Goal: Navigation & Orientation: Find specific page/section

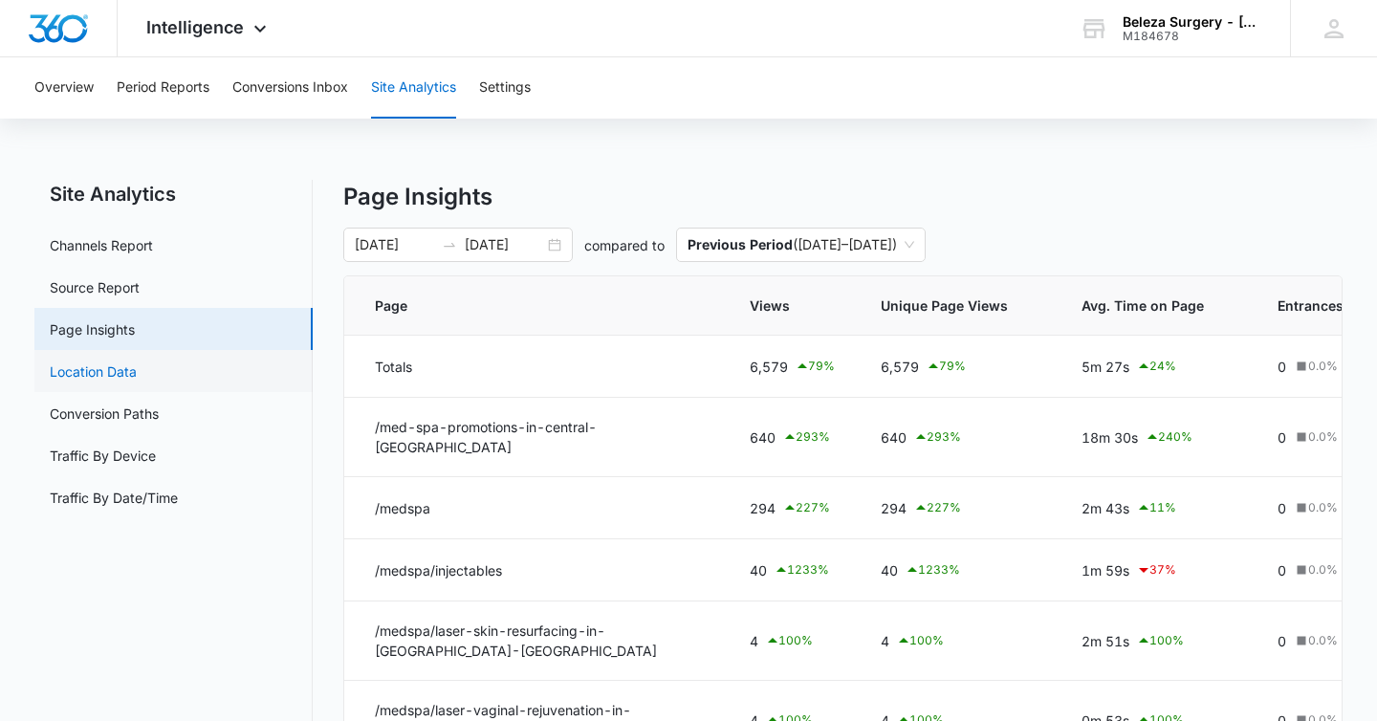
click at [70, 381] on link "Location Data" at bounding box center [93, 371] width 87 height 20
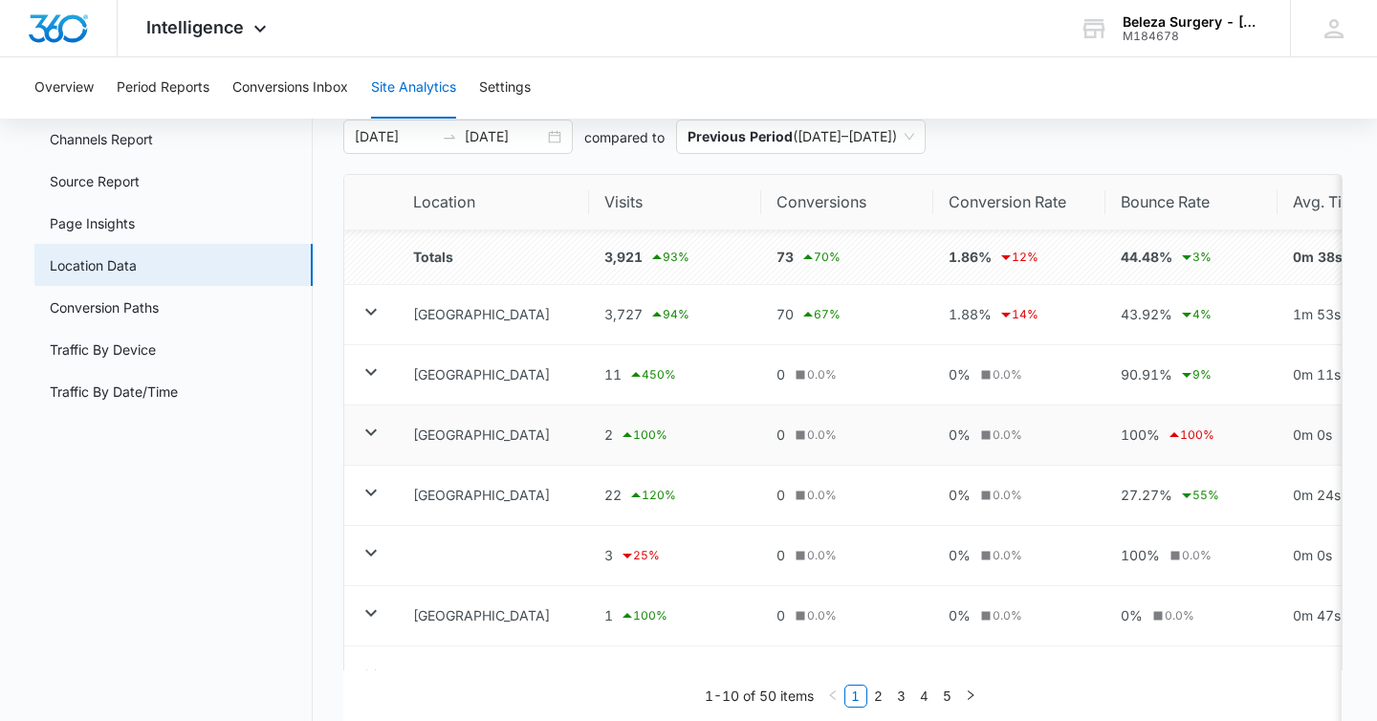
scroll to position [103, 0]
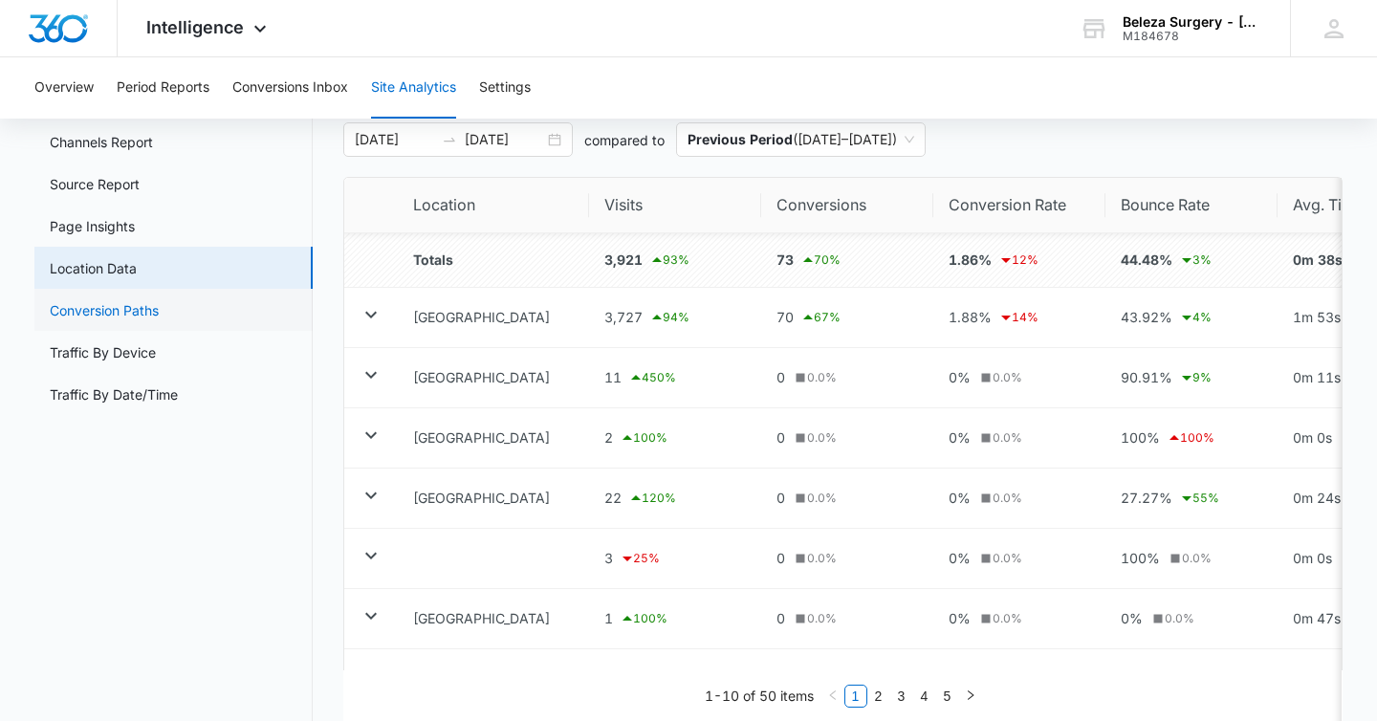
click at [128, 309] on link "Conversion Paths" at bounding box center [104, 310] width 109 height 20
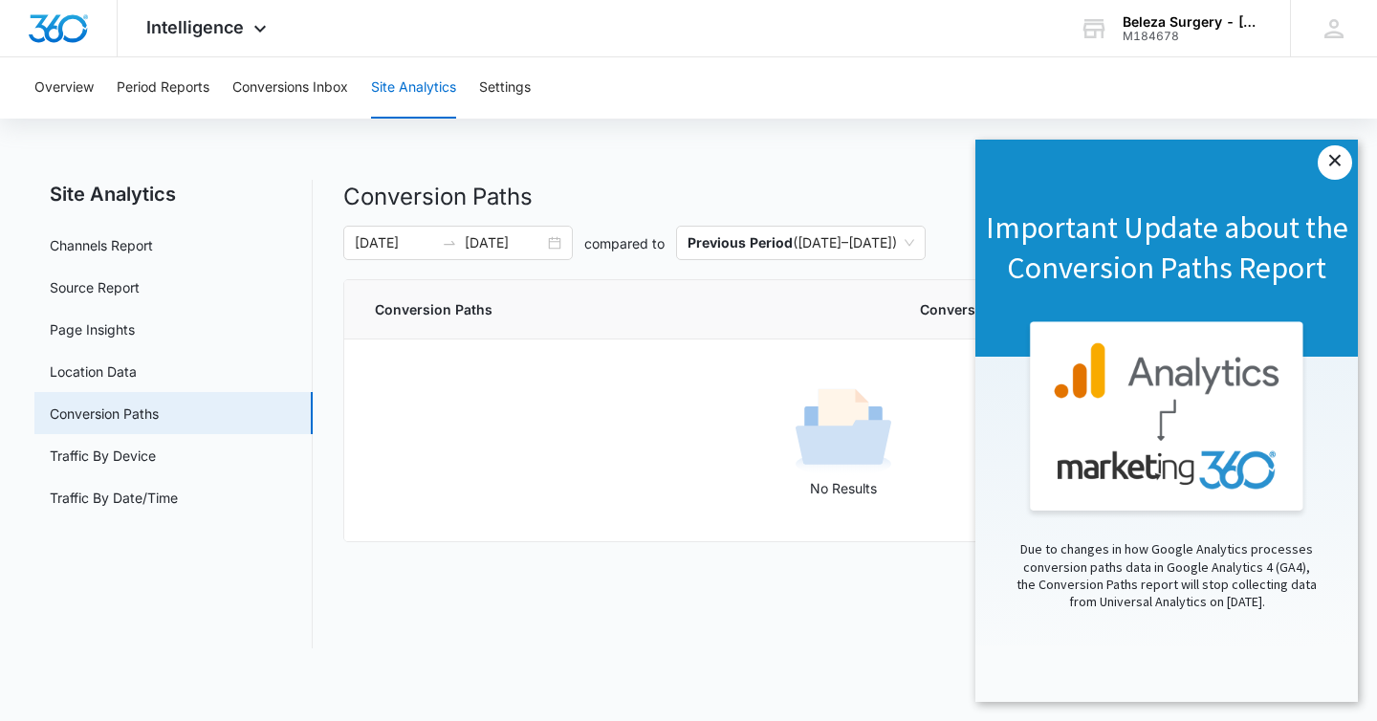
click at [1337, 170] on link "×" at bounding box center [1334, 162] width 34 height 34
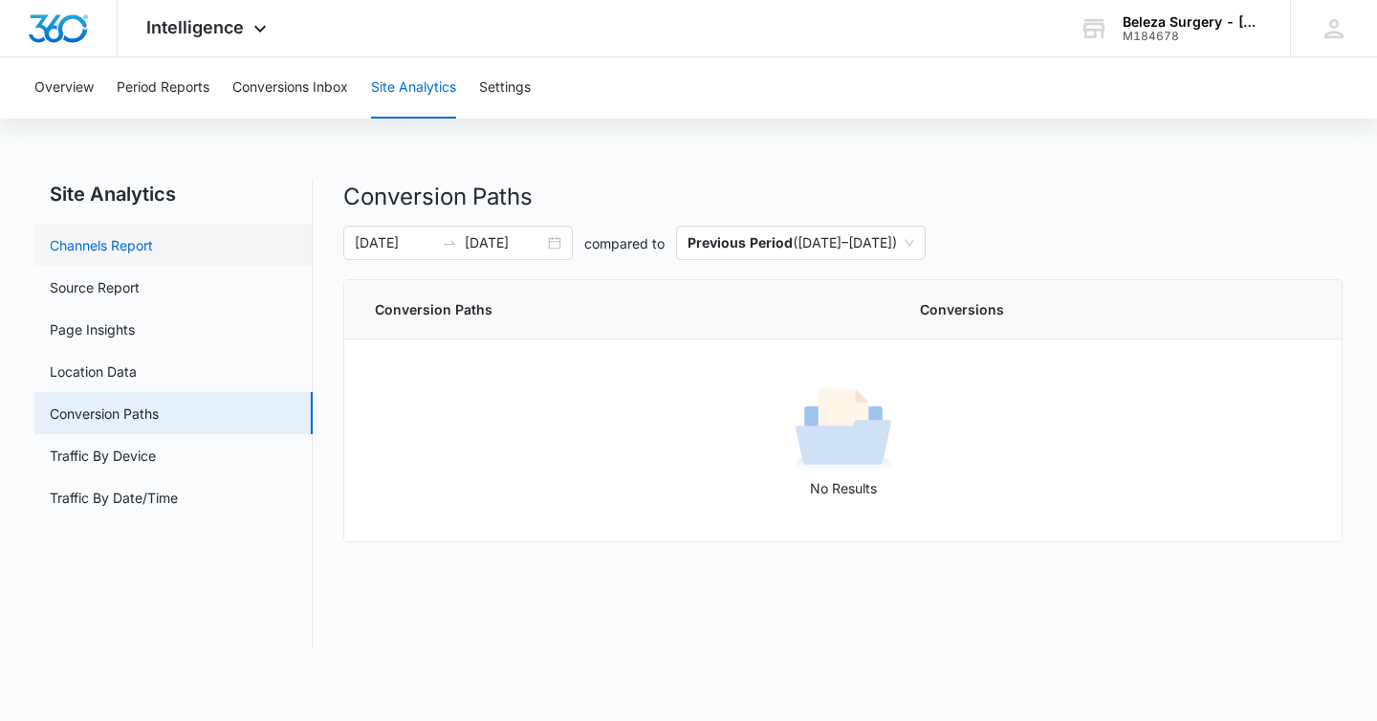
click at [119, 249] on link "Channels Report" at bounding box center [101, 245] width 103 height 20
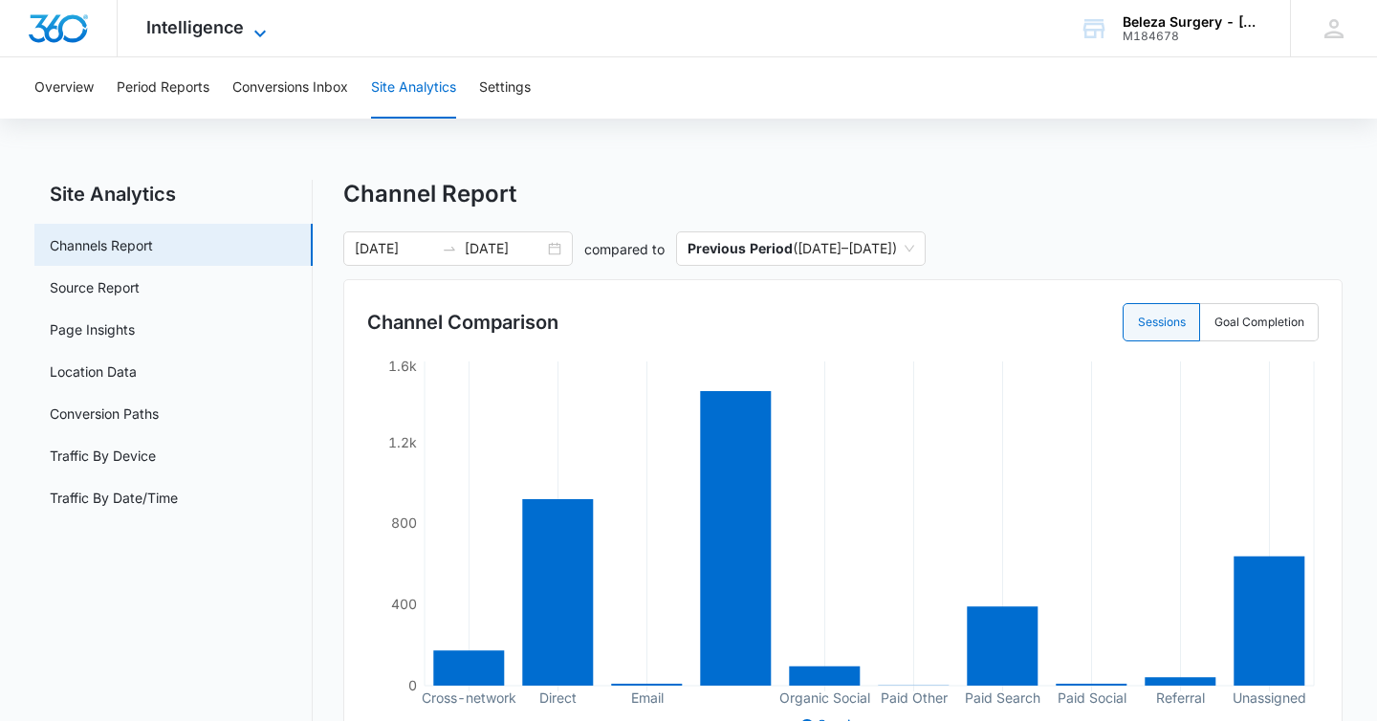
click at [192, 32] on span "Intelligence" at bounding box center [195, 27] width 98 height 20
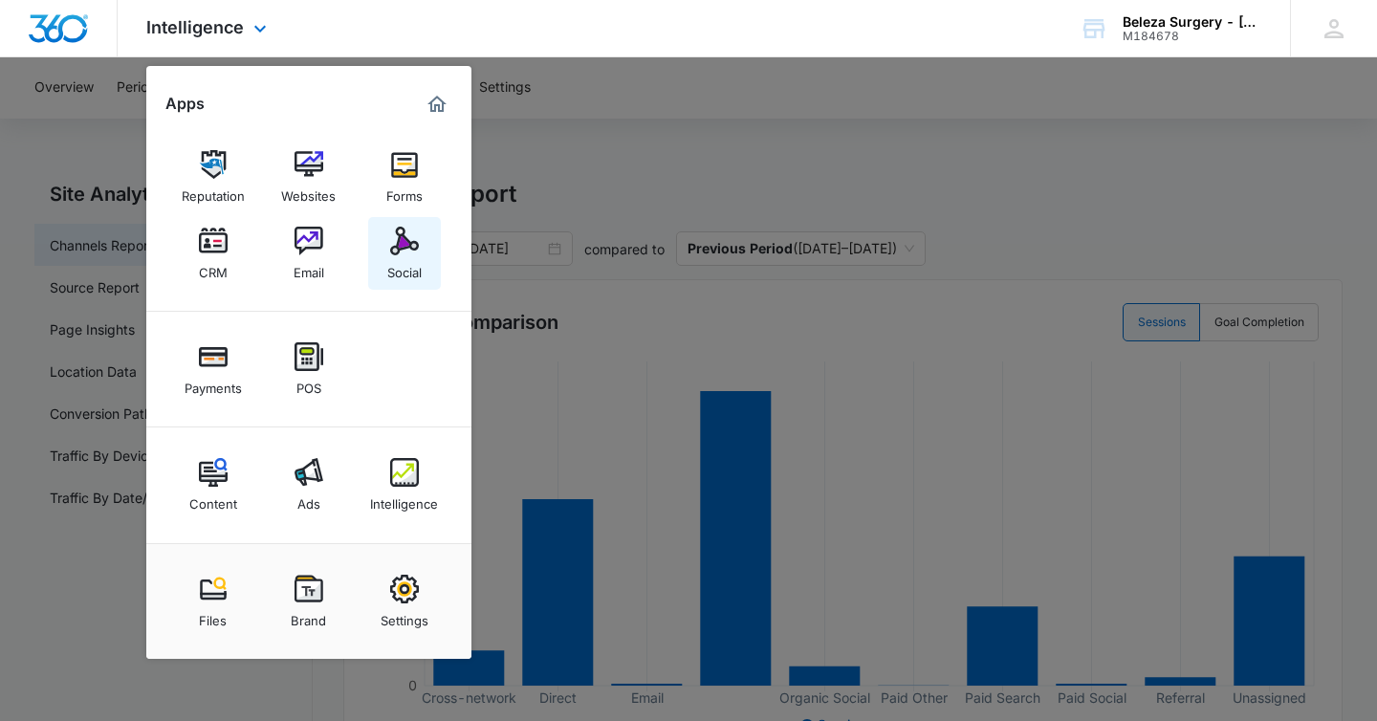
click at [410, 249] on img at bounding box center [404, 241] width 29 height 29
